Goal: Task Accomplishment & Management: Complete application form

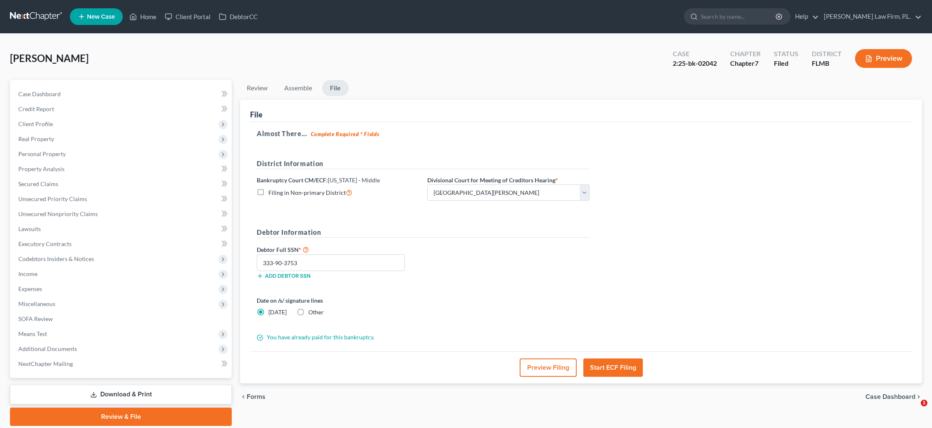
select select "0"
click at [153, 17] on link "Home" at bounding box center [142, 16] width 35 height 15
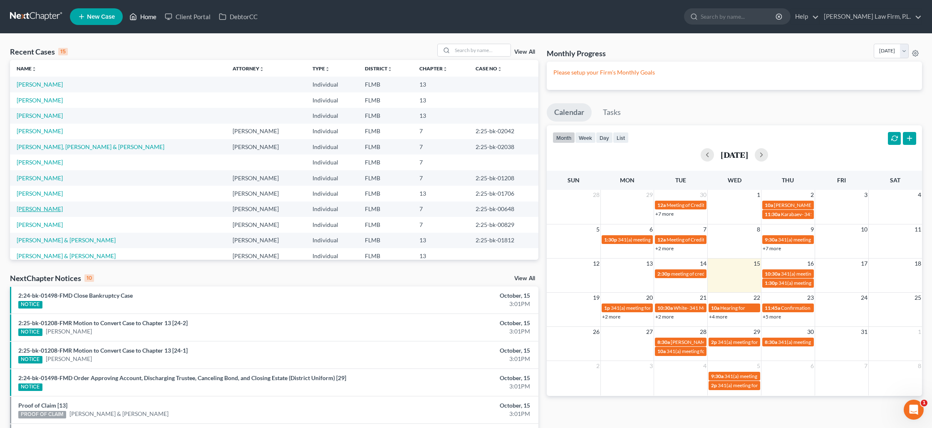
scroll to position [40, 0]
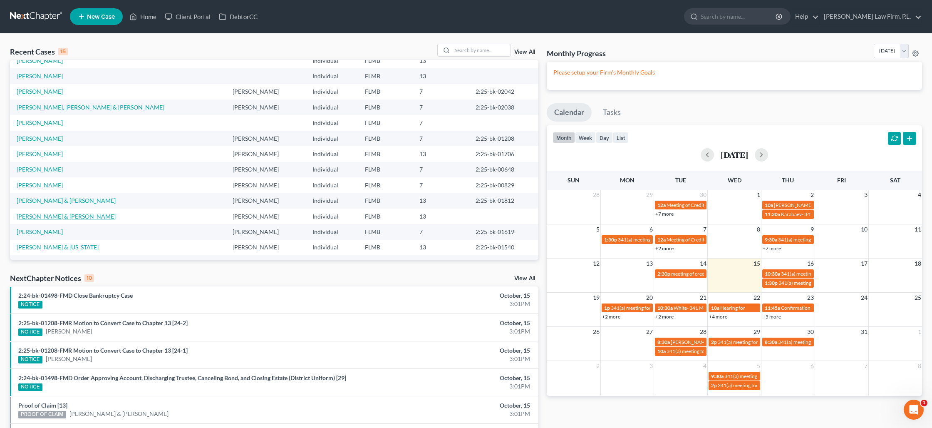
click at [48, 217] on link "[PERSON_NAME] & [PERSON_NAME]" at bounding box center [66, 216] width 99 height 7
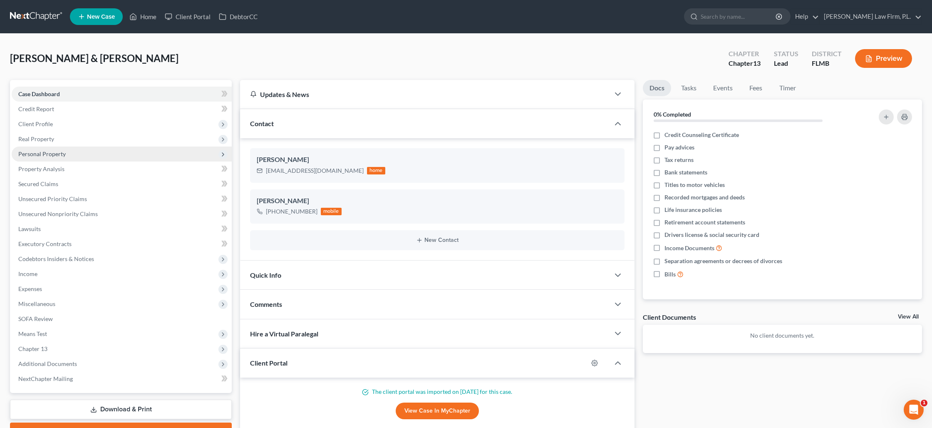
click at [45, 152] on span "Personal Property" at bounding box center [41, 153] width 47 height 7
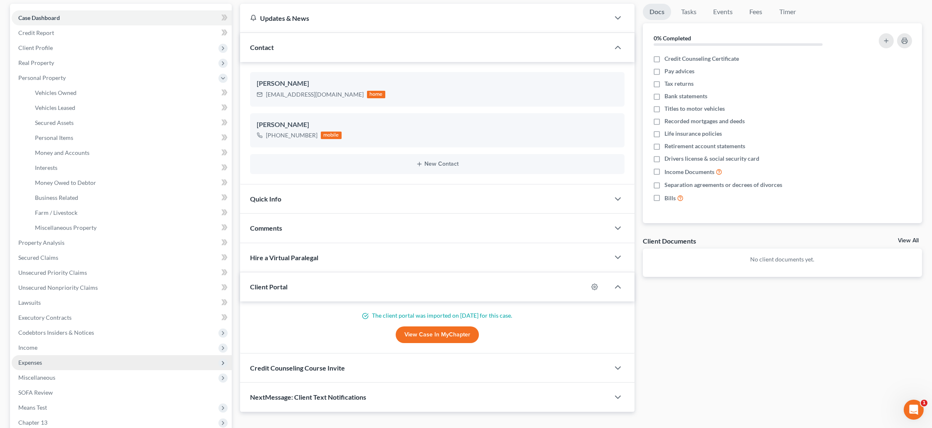
scroll to position [111, 0]
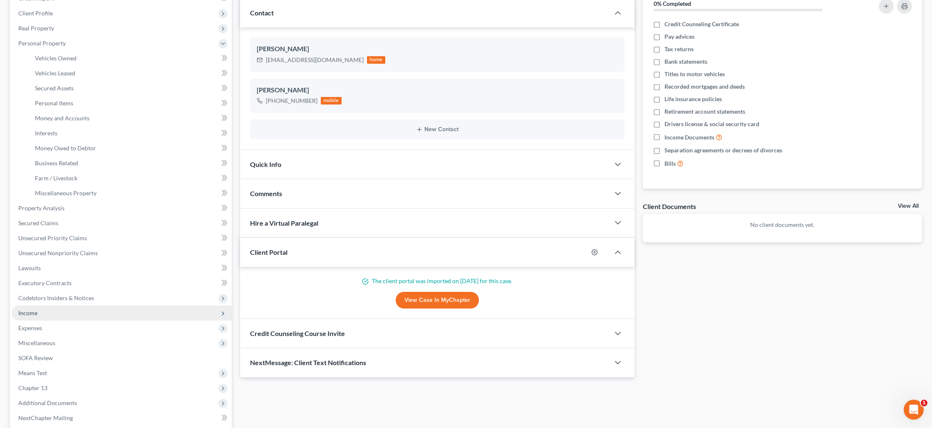
click at [43, 319] on span "Income" at bounding box center [122, 312] width 220 height 15
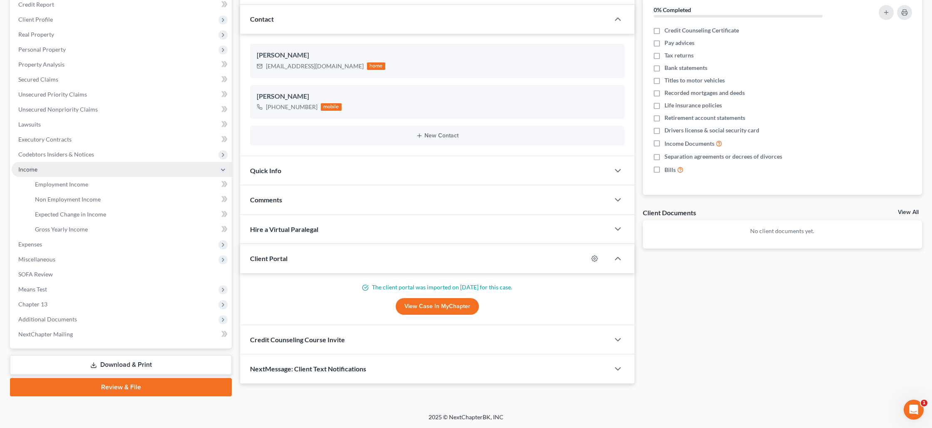
scroll to position [104, 0]
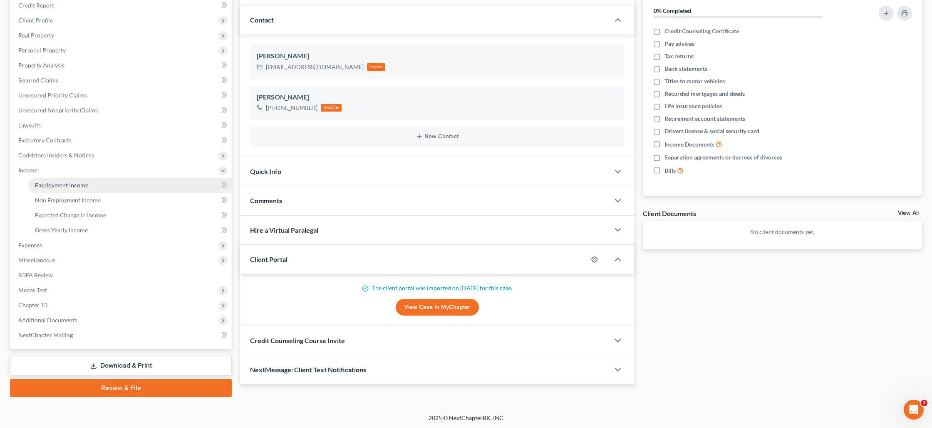
click at [60, 186] on span "Employment Income" at bounding box center [61, 184] width 53 height 7
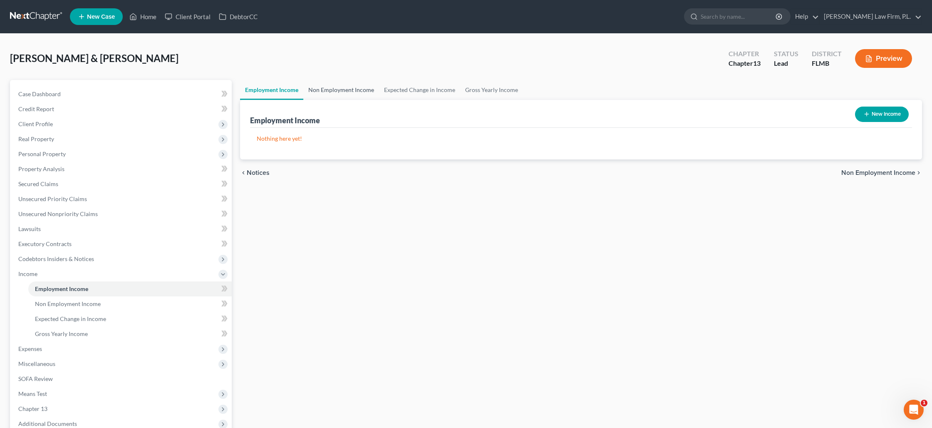
click at [334, 89] on link "Non Employment Income" at bounding box center [341, 90] width 76 height 20
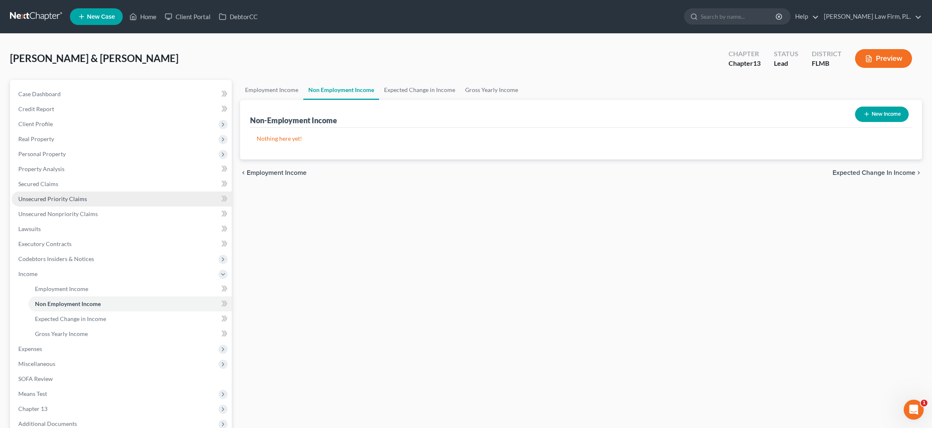
click at [60, 203] on link "Unsecured Priority Claims" at bounding box center [122, 198] width 220 height 15
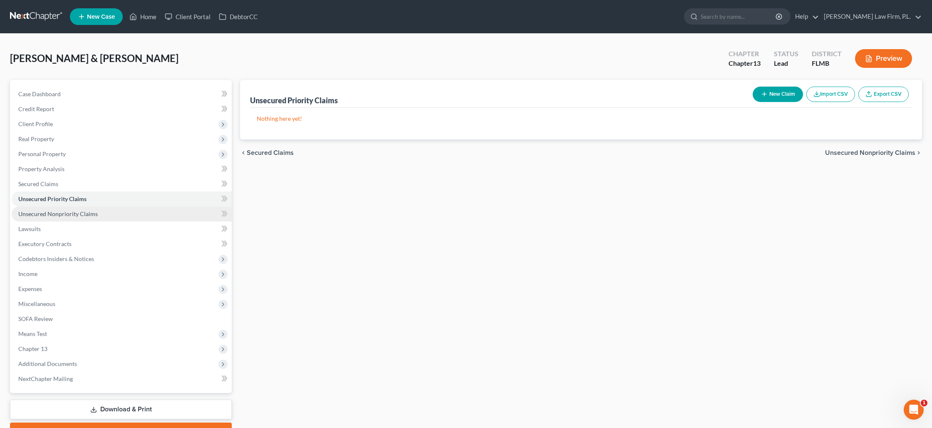
click at [63, 215] on span "Unsecured Nonpriority Claims" at bounding box center [57, 213] width 79 height 7
click at [150, 17] on link "Home" at bounding box center [142, 16] width 35 height 15
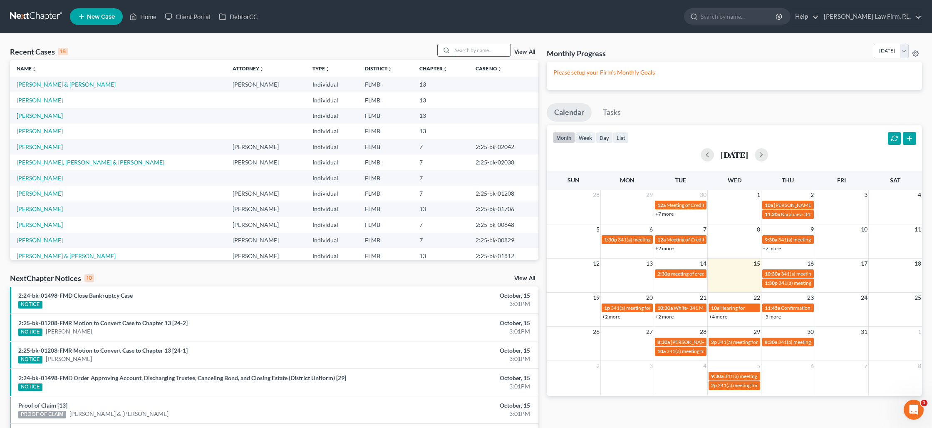
click at [463, 51] on input "search" at bounding box center [481, 50] width 58 height 12
type input "vetze"
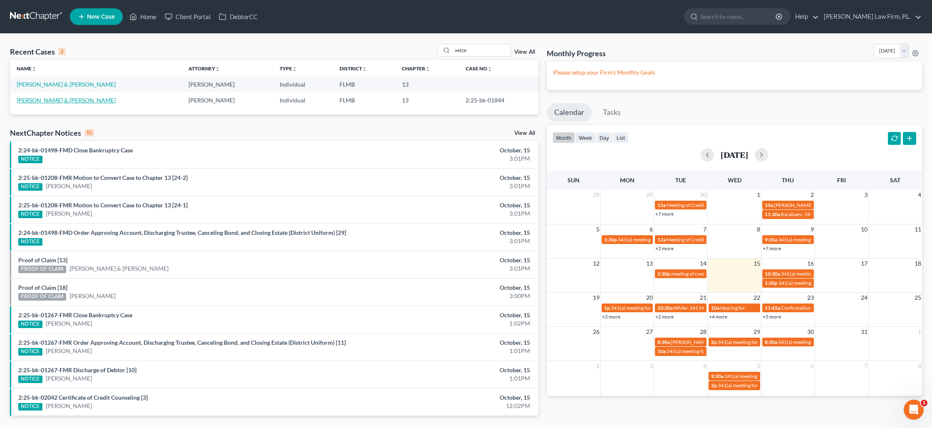
click at [71, 101] on link "[PERSON_NAME] & [PERSON_NAME]" at bounding box center [66, 99] width 99 height 7
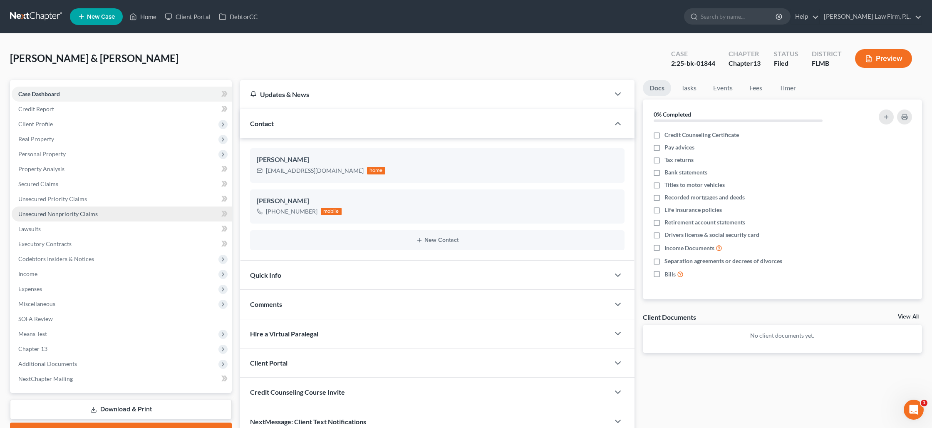
click at [69, 213] on span "Unsecured Nonpriority Claims" at bounding box center [57, 213] width 79 height 7
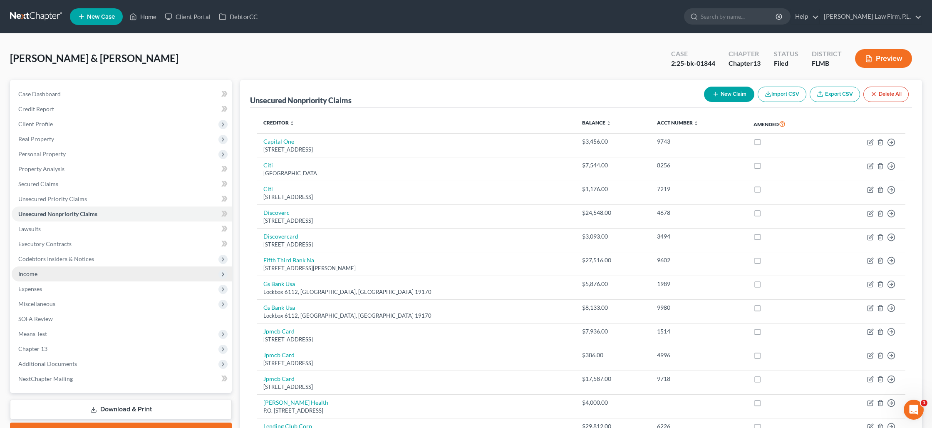
click at [46, 275] on span "Income" at bounding box center [122, 273] width 220 height 15
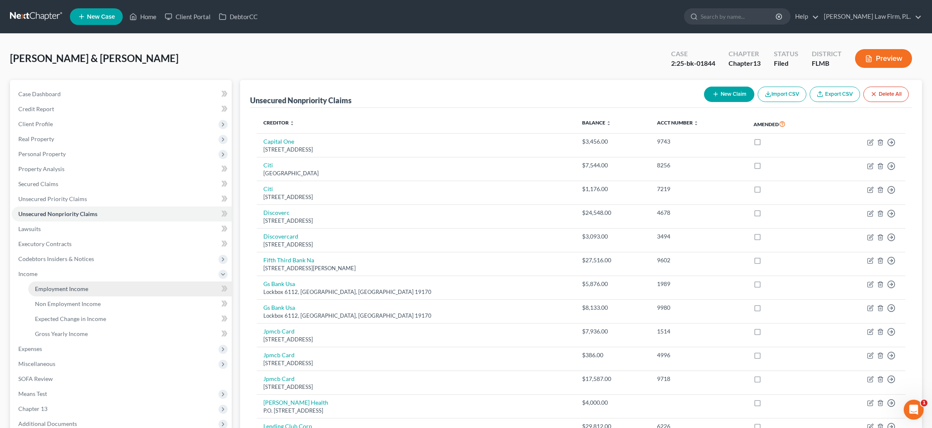
click at [60, 288] on span "Employment Income" at bounding box center [61, 288] width 53 height 7
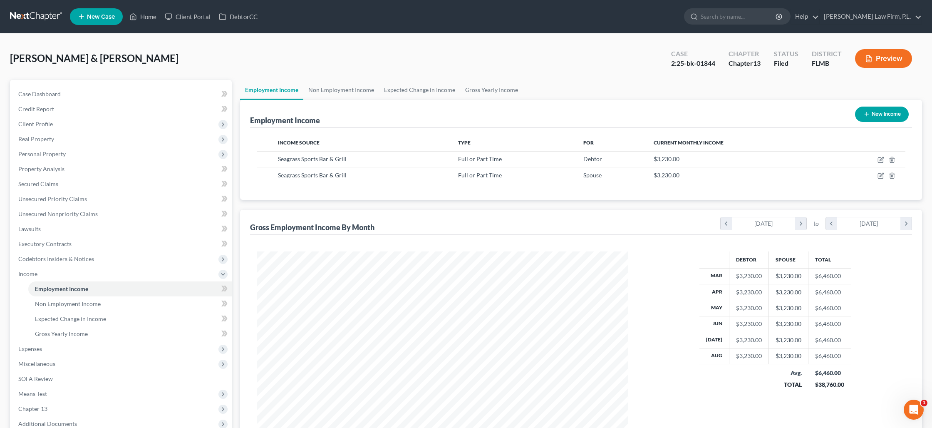
scroll to position [185, 388]
click at [341, 92] on link "Non Employment Income" at bounding box center [341, 90] width 76 height 20
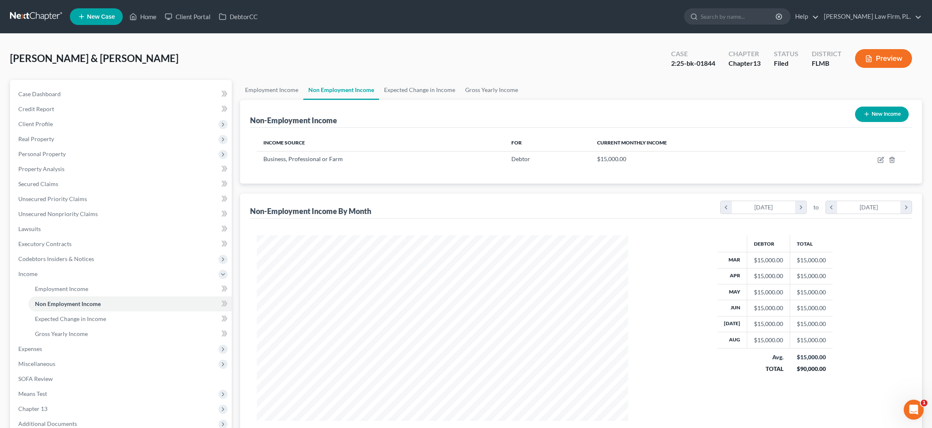
scroll to position [185, 388]
click at [282, 93] on link "Employment Income" at bounding box center [271, 90] width 63 height 20
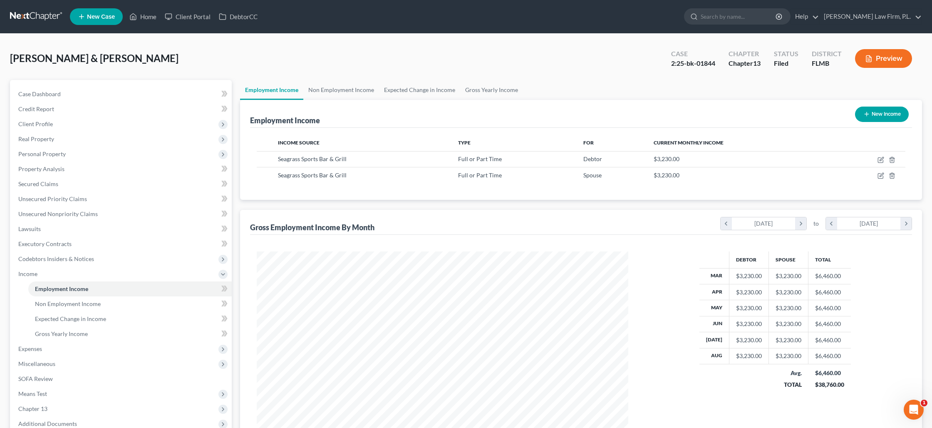
scroll to position [185, 388]
click at [150, 16] on link "Home" at bounding box center [142, 16] width 35 height 15
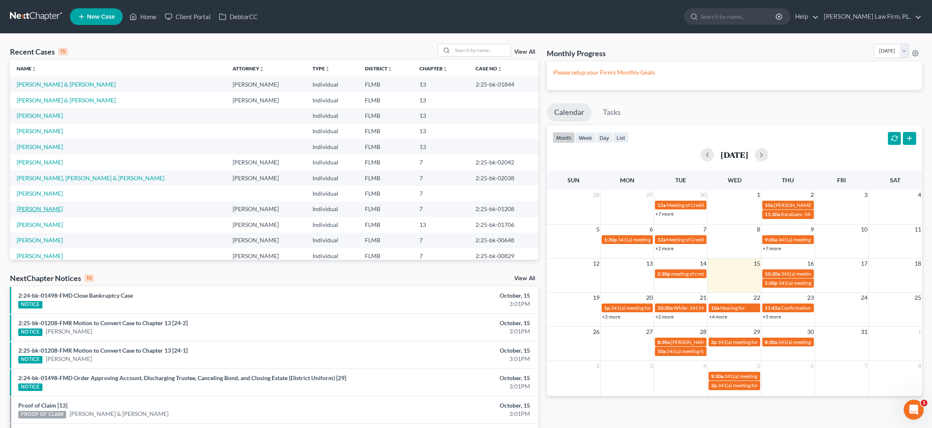
click at [44, 207] on link "[PERSON_NAME]" at bounding box center [40, 208] width 46 height 7
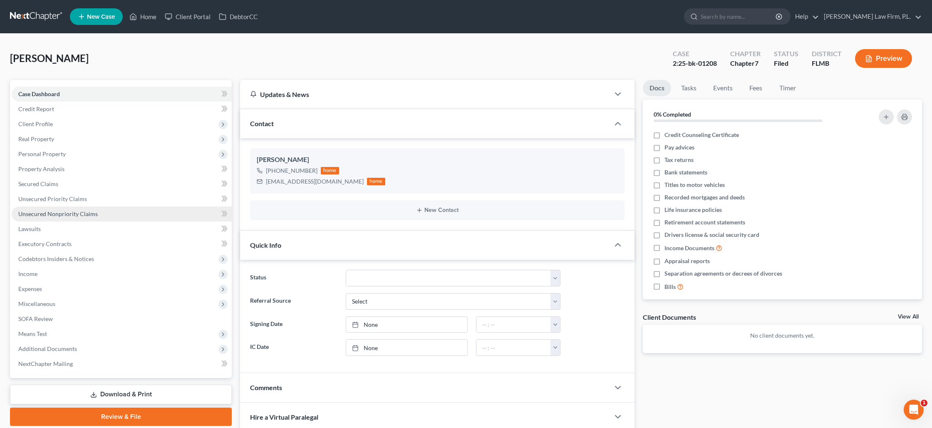
click at [51, 215] on span "Unsecured Nonpriority Claims" at bounding box center [57, 213] width 79 height 7
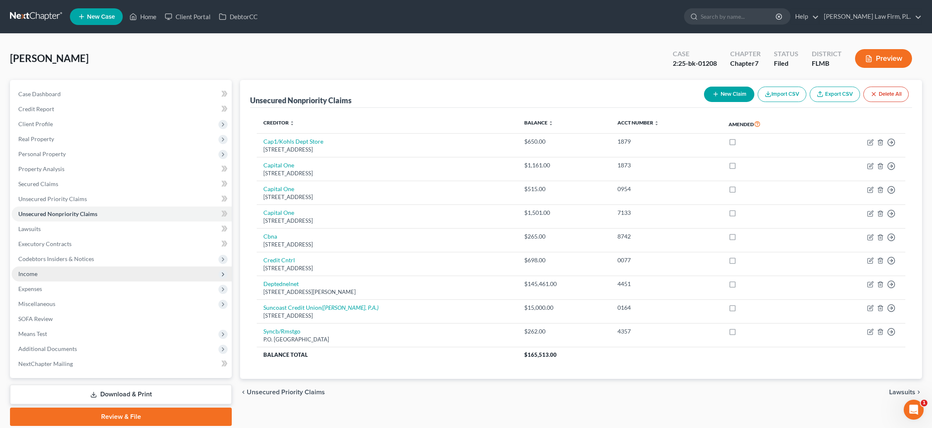
scroll to position [10, 0]
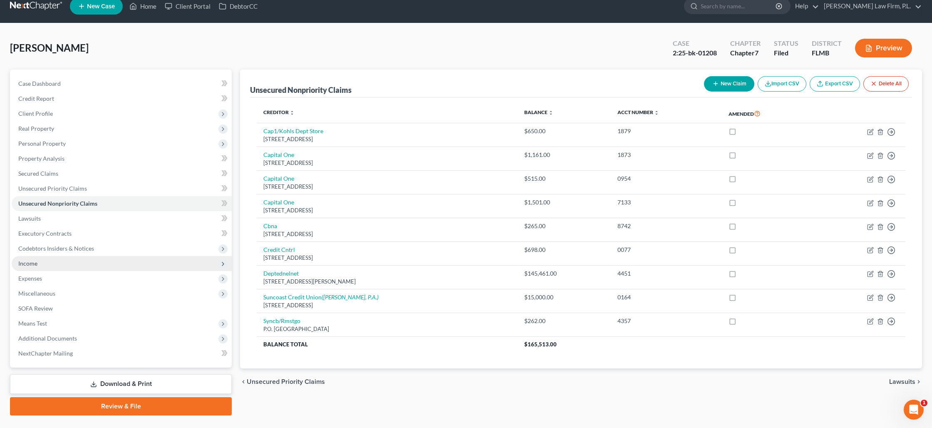
click at [61, 263] on span "Income" at bounding box center [122, 263] width 220 height 15
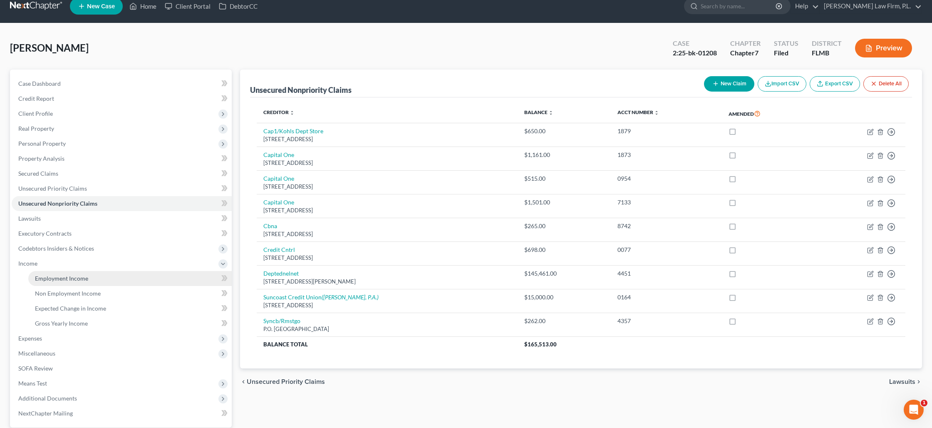
click at [65, 279] on span "Employment Income" at bounding box center [61, 278] width 53 height 7
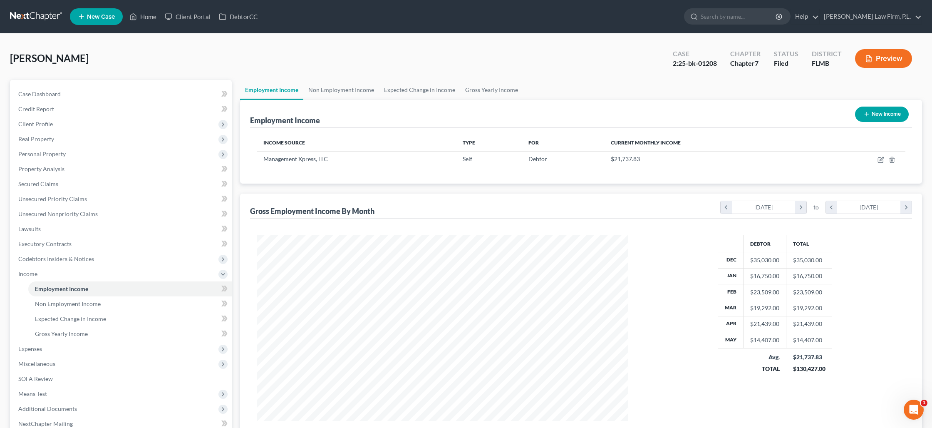
scroll to position [185, 388]
click at [67, 351] on span "Expenses" at bounding box center [122, 348] width 220 height 15
click at [69, 307] on link "Home" at bounding box center [129, 303] width 203 height 15
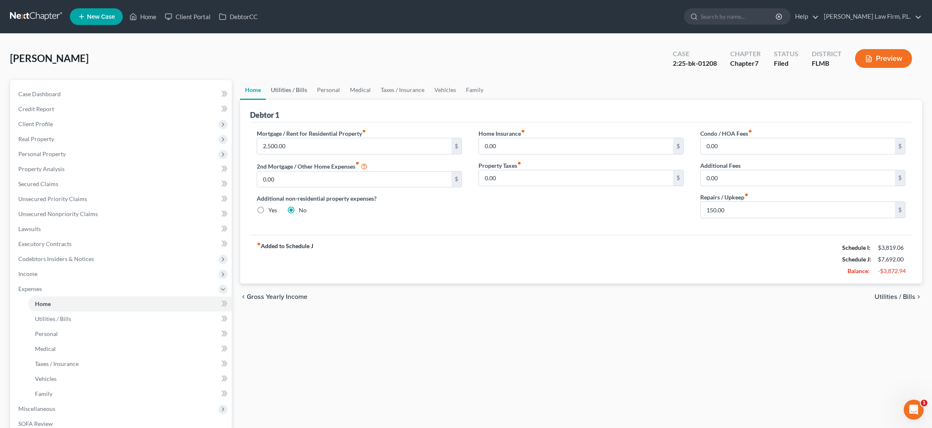
click at [293, 88] on link "Utilities / Bills" at bounding box center [289, 90] width 46 height 20
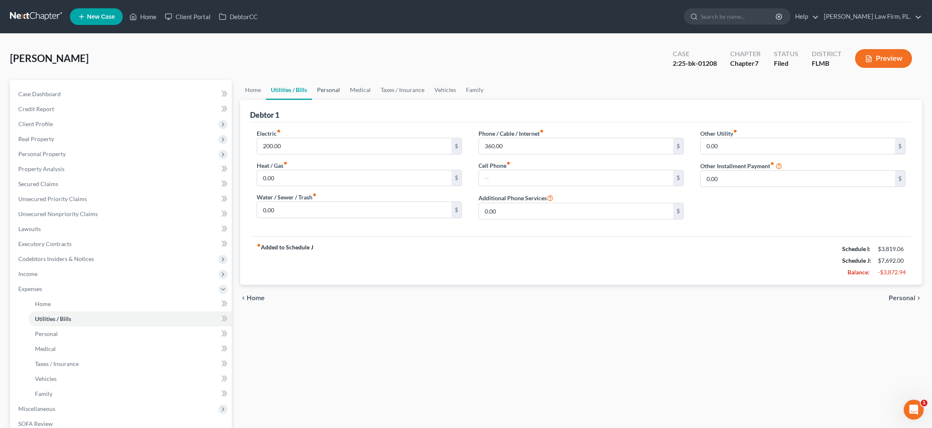
click at [337, 91] on link "Personal" at bounding box center [328, 90] width 33 height 20
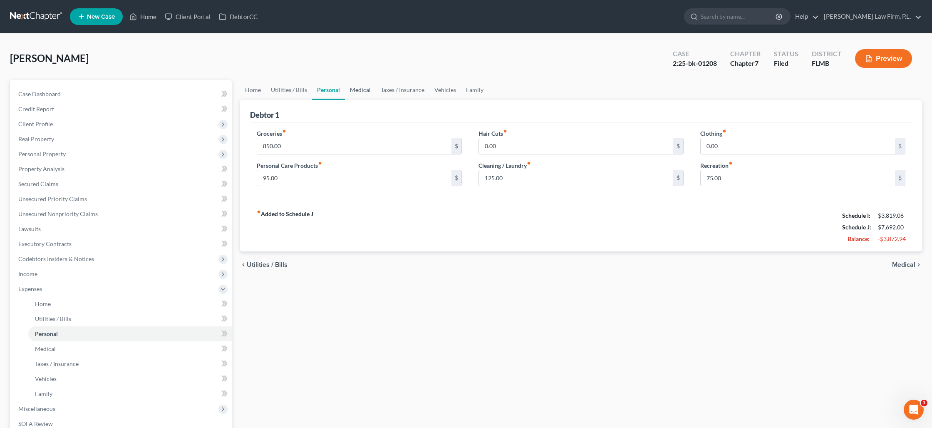
click at [361, 92] on link "Medical" at bounding box center [360, 90] width 31 height 20
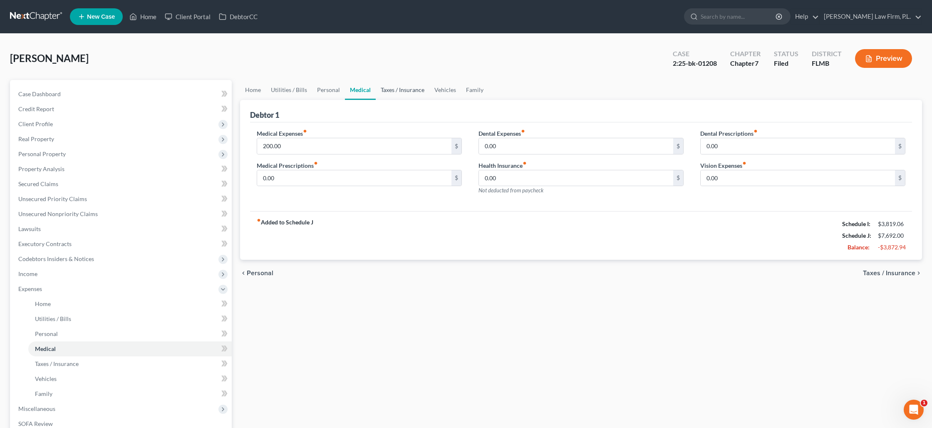
click at [379, 92] on link "Taxes / Insurance" at bounding box center [403, 90] width 54 height 20
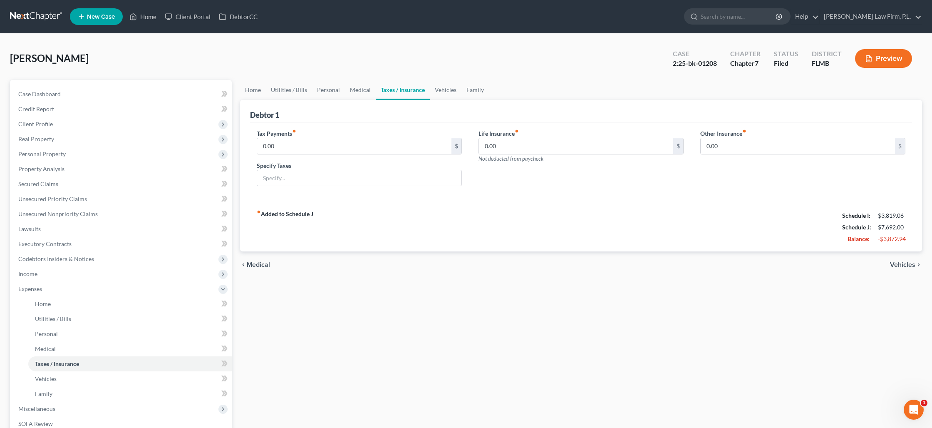
click at [422, 93] on link "Taxes / Insurance" at bounding box center [403, 90] width 54 height 20
click at [440, 93] on link "Vehicles" at bounding box center [446, 90] width 32 height 20
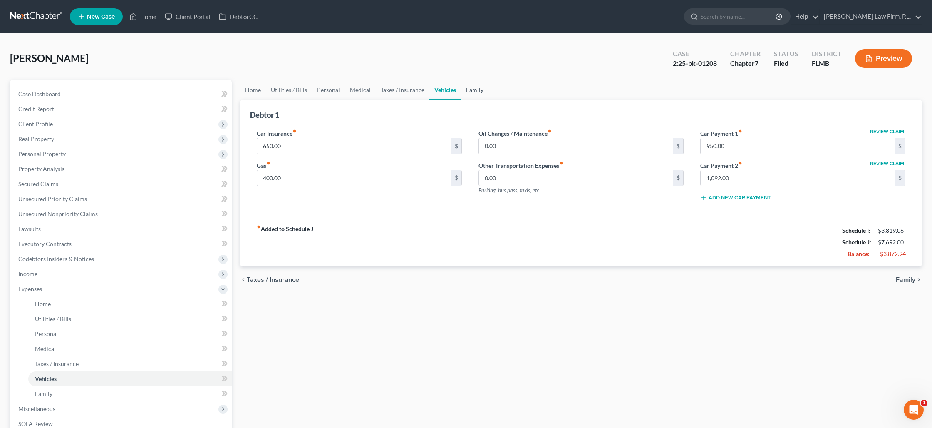
click at [475, 92] on link "Family" at bounding box center [474, 90] width 27 height 20
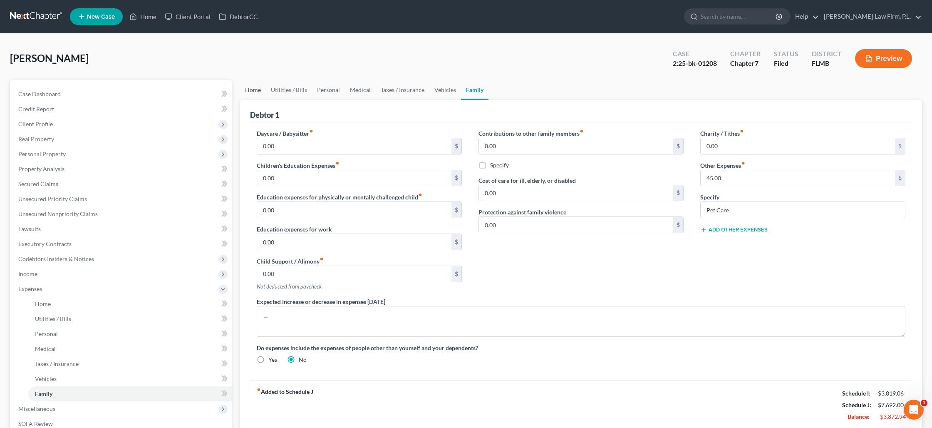
click at [255, 91] on link "Home" at bounding box center [253, 90] width 26 height 20
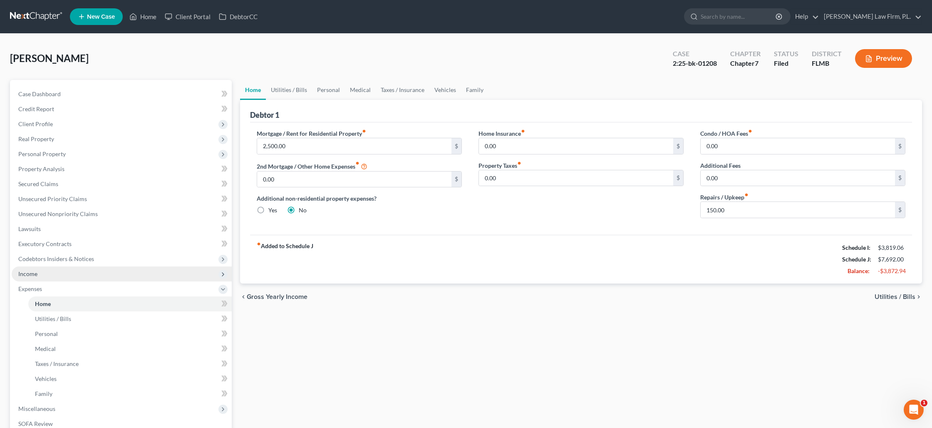
click at [40, 272] on span "Income" at bounding box center [122, 273] width 220 height 15
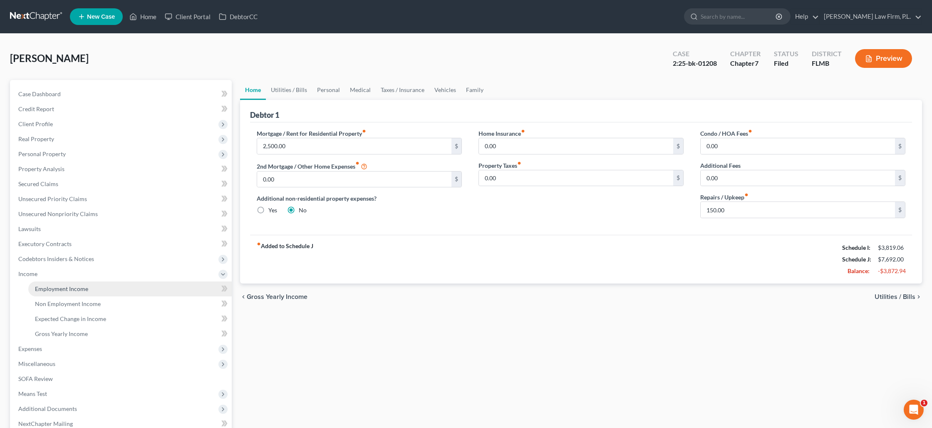
click at [64, 292] on link "Employment Income" at bounding box center [129, 288] width 203 height 15
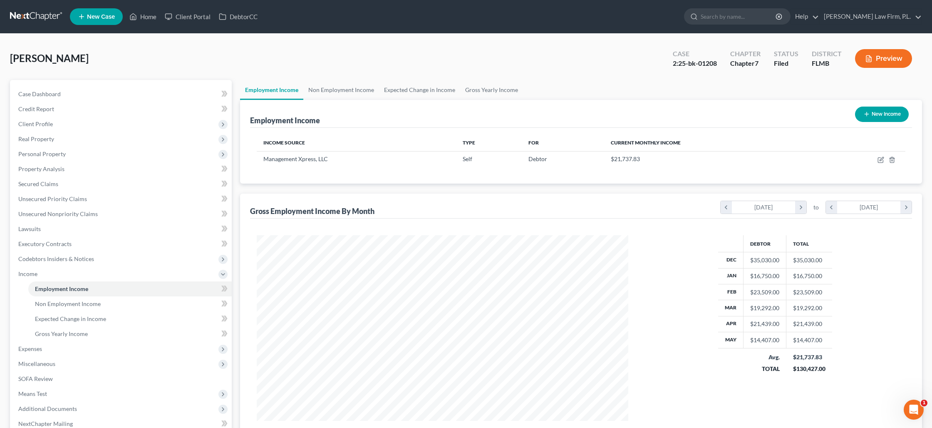
scroll to position [185, 388]
click at [890, 61] on button "Preview" at bounding box center [883, 58] width 57 height 19
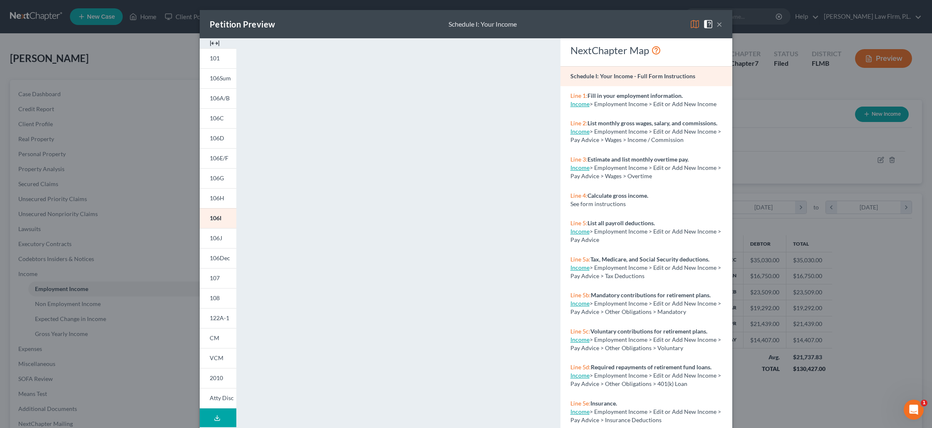
scroll to position [41, 0]
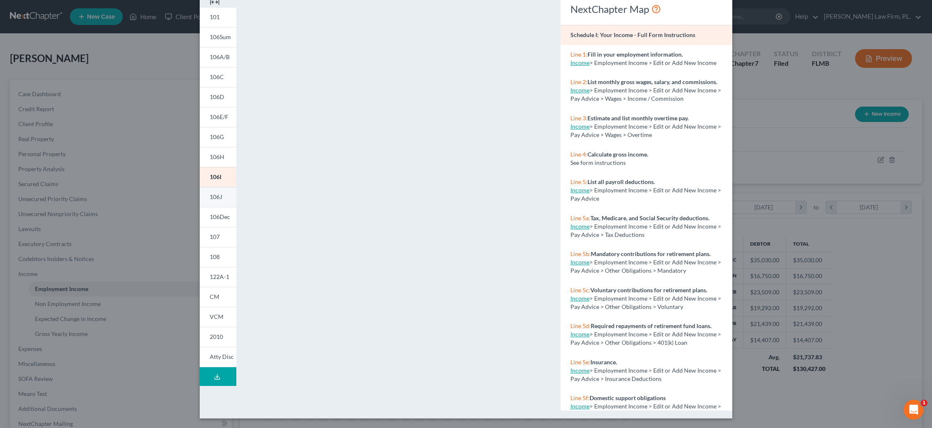
click at [223, 196] on link "106J" at bounding box center [218, 197] width 37 height 20
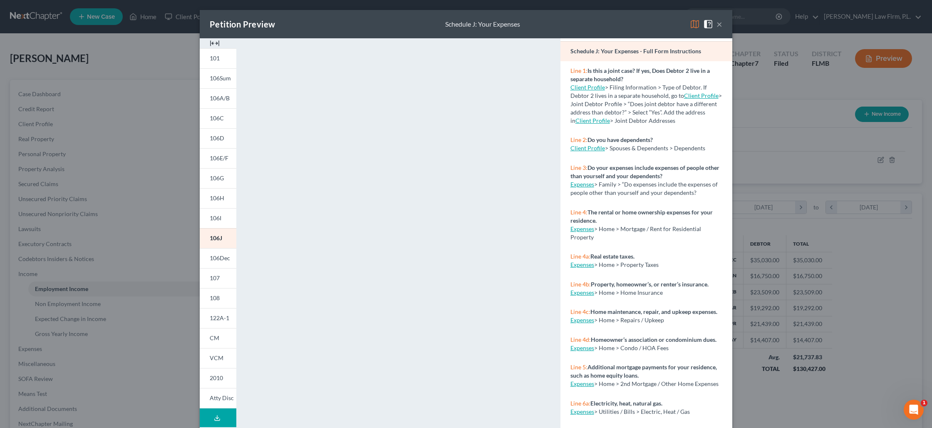
scroll to position [34, 0]
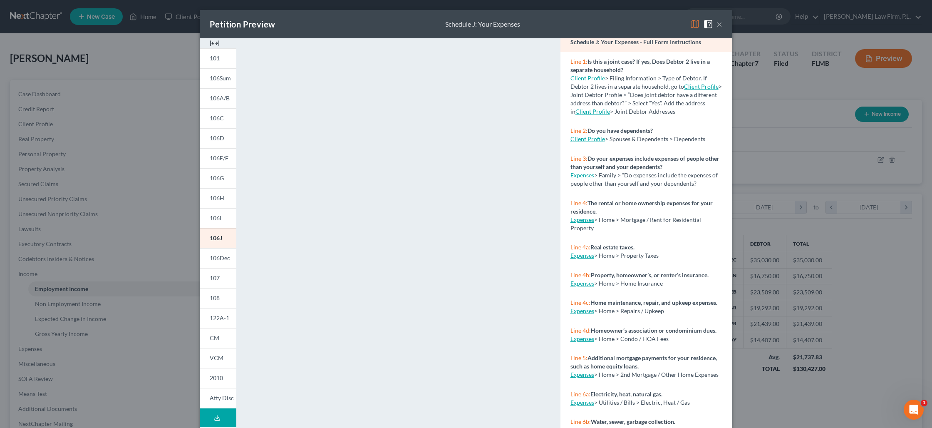
click at [717, 27] on button "×" at bounding box center [719, 24] width 6 height 10
